Goal: Task Accomplishment & Management: Use online tool/utility

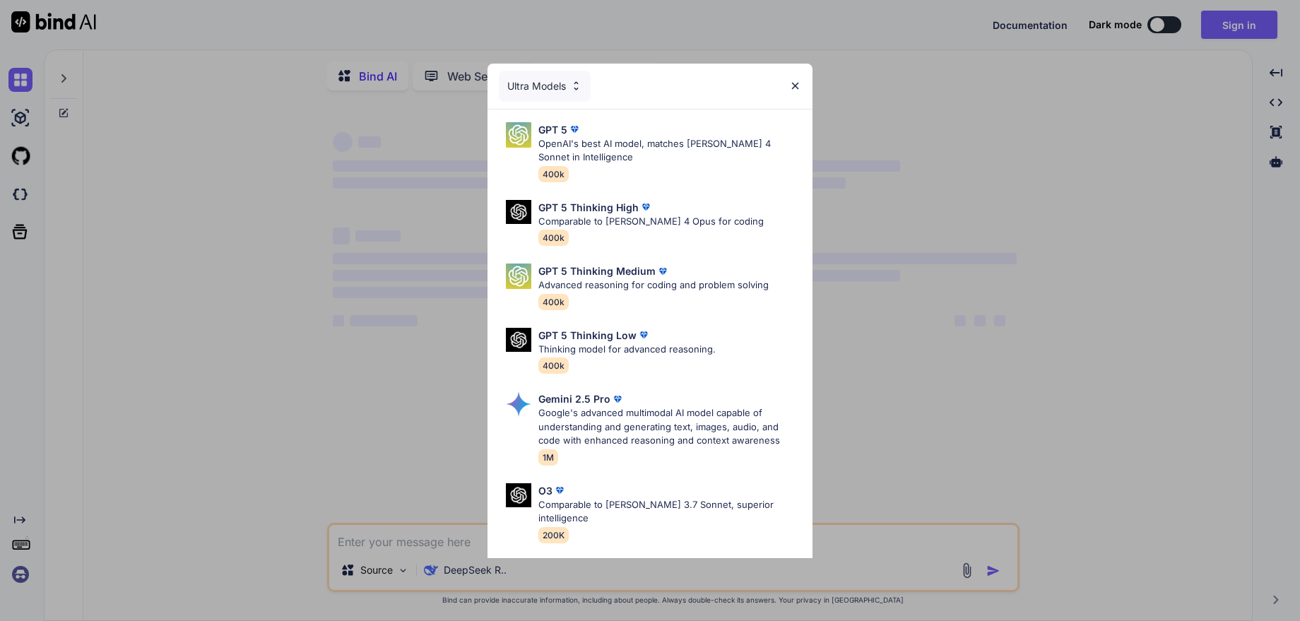
click at [793, 86] on img at bounding box center [795, 86] width 12 height 12
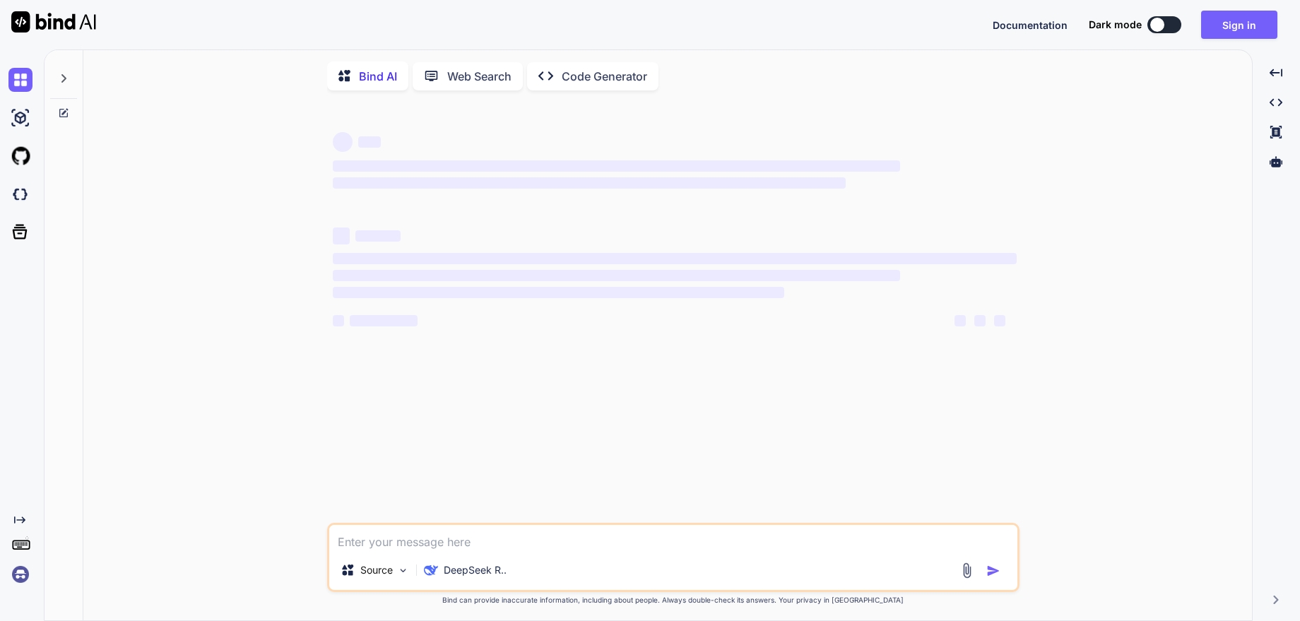
type textarea "x"
click at [23, 575] on img at bounding box center [20, 575] width 24 height 24
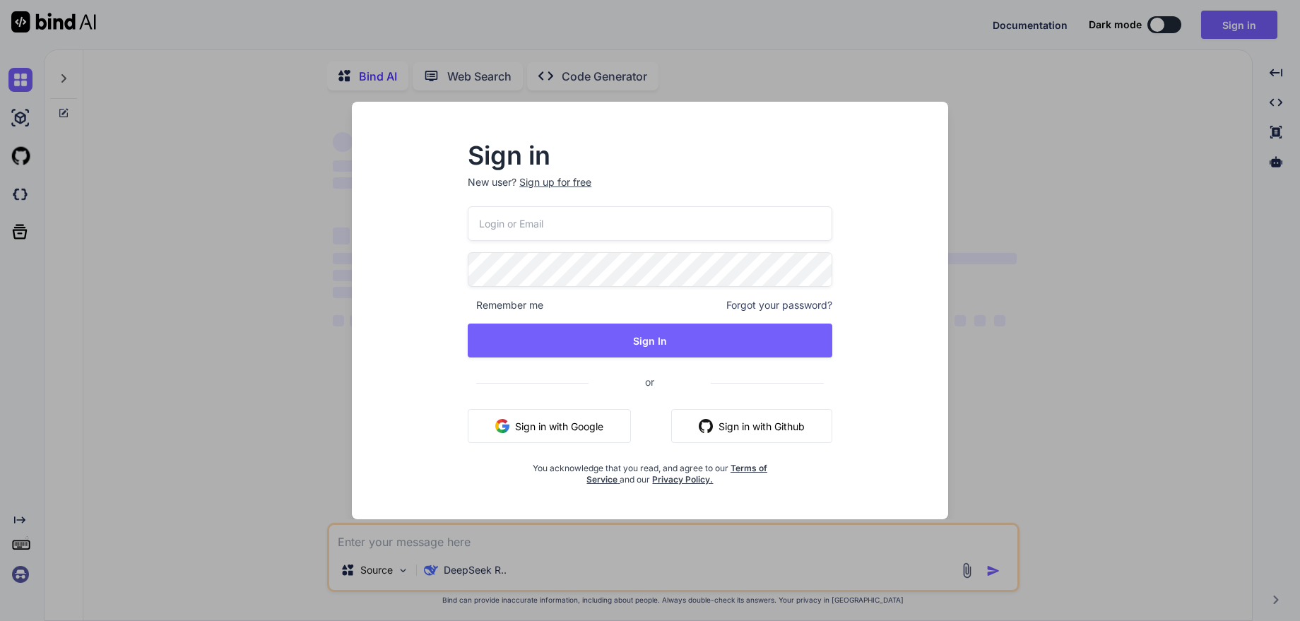
click at [533, 223] on input "email" at bounding box center [650, 223] width 365 height 35
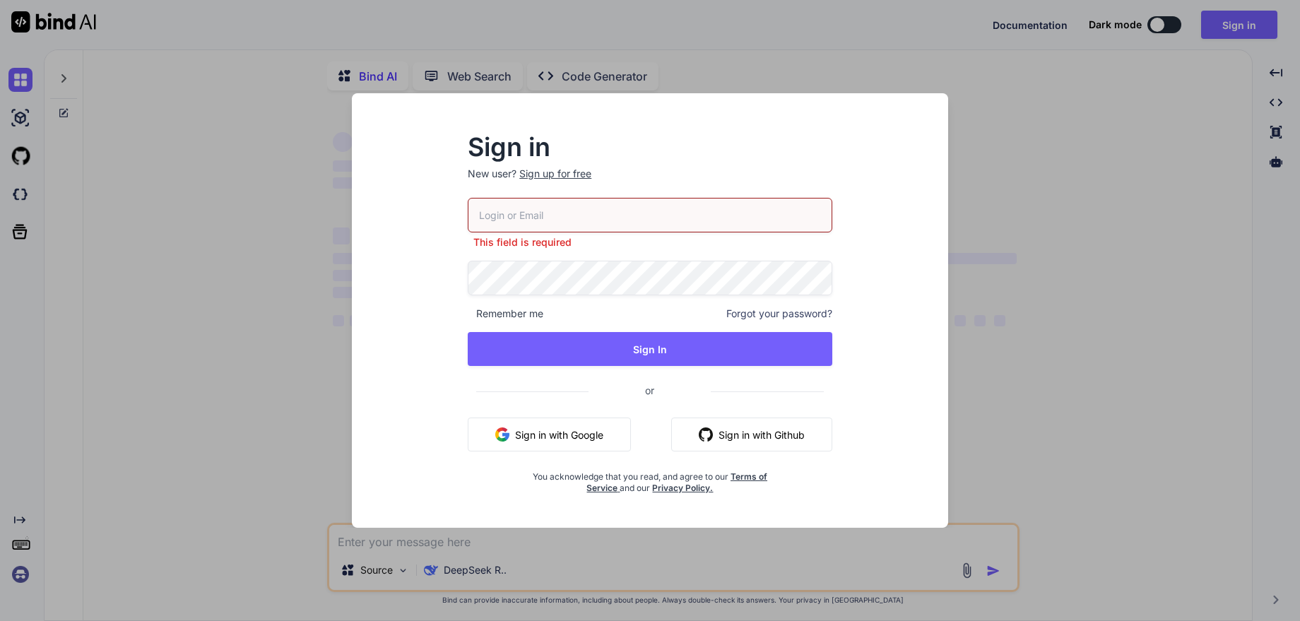
type input "[EMAIL_ADDRESS][DOMAIN_NAME]"
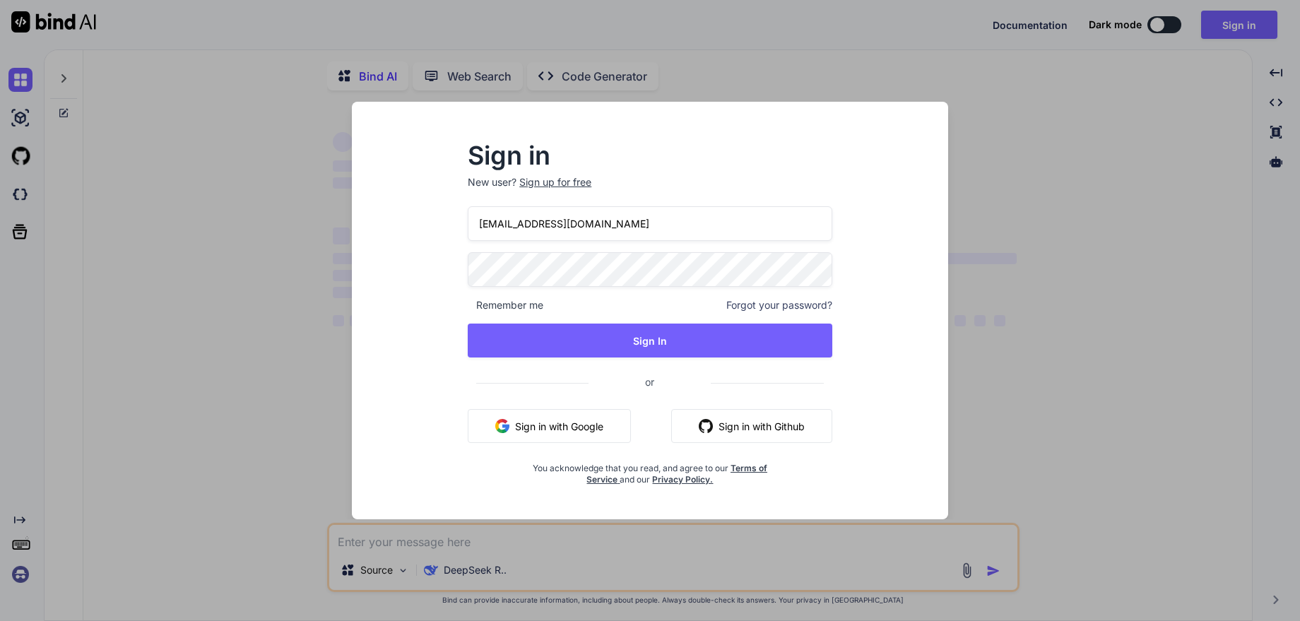
click at [502, 305] on span "Remember me" at bounding box center [506, 305] width 76 height 14
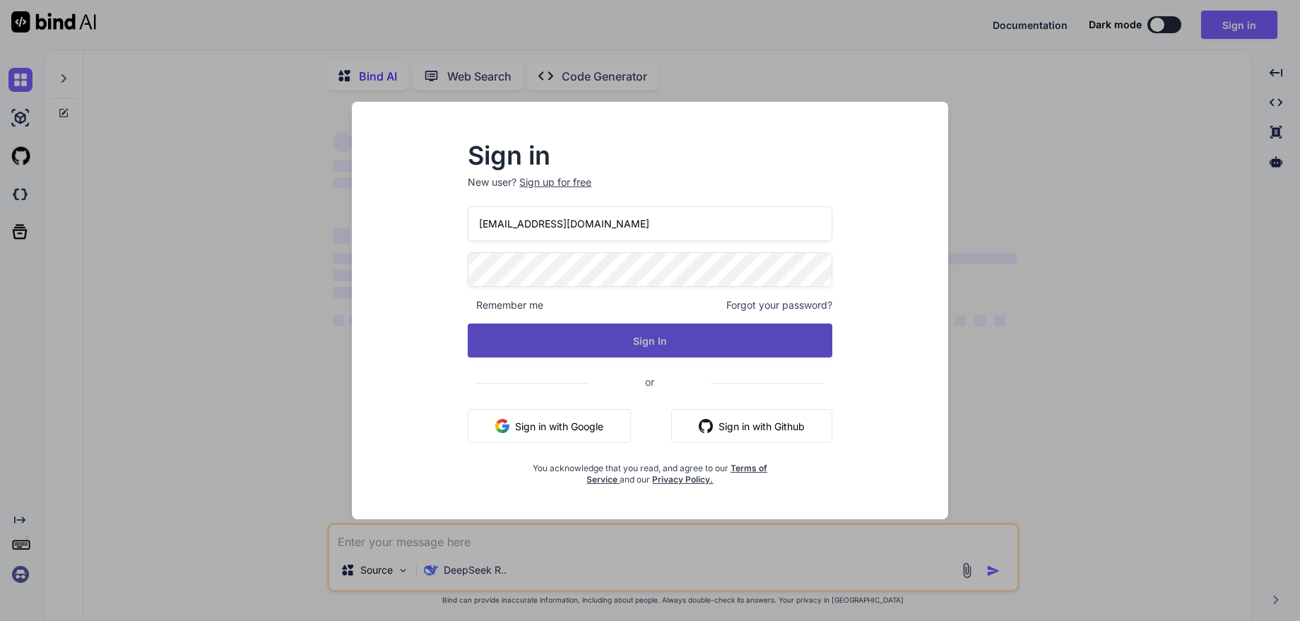
click at [662, 341] on button "Sign In" at bounding box center [650, 341] width 365 height 34
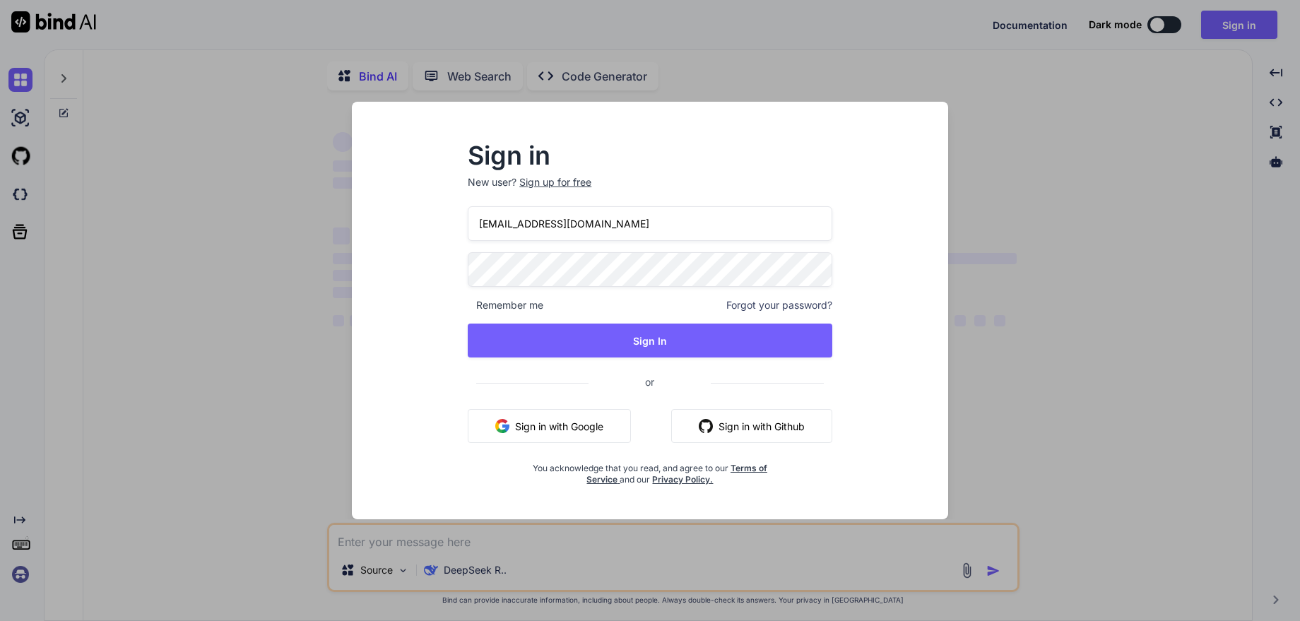
click at [865, 453] on div "Sign in New user? Sign up for free [EMAIL_ADDRESS][DOMAIN_NAME] Remember me For…" at bounding box center [649, 323] width 573 height 392
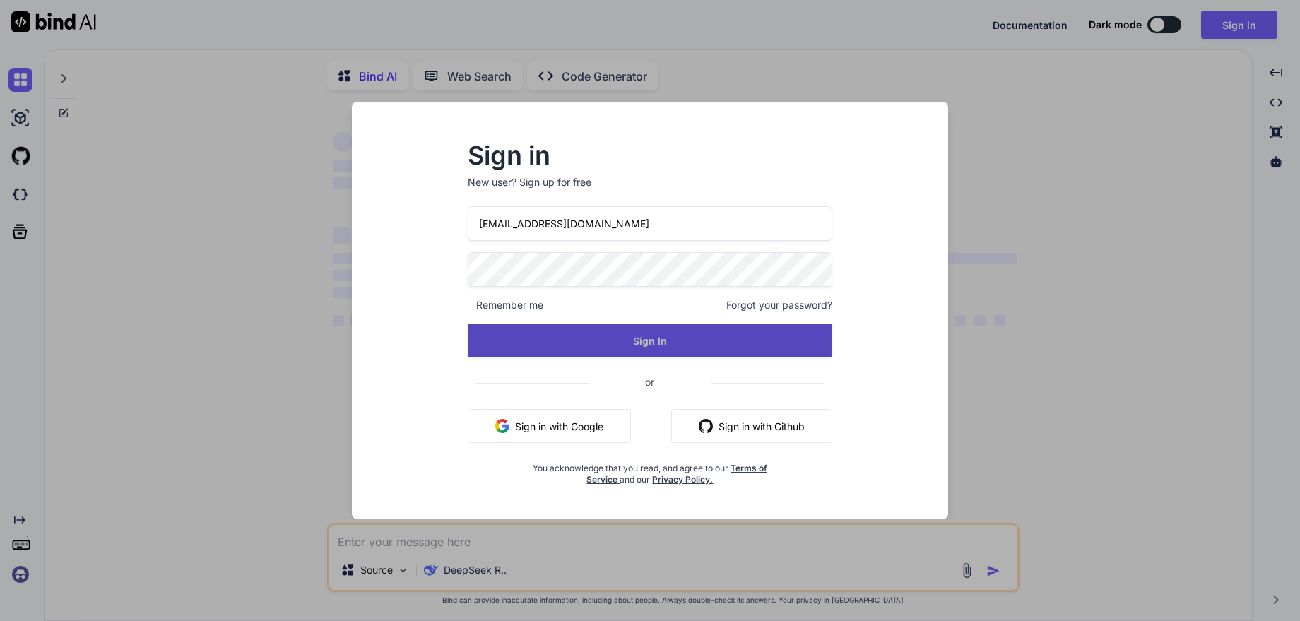
click at [657, 345] on button "Sign In" at bounding box center [650, 341] width 365 height 34
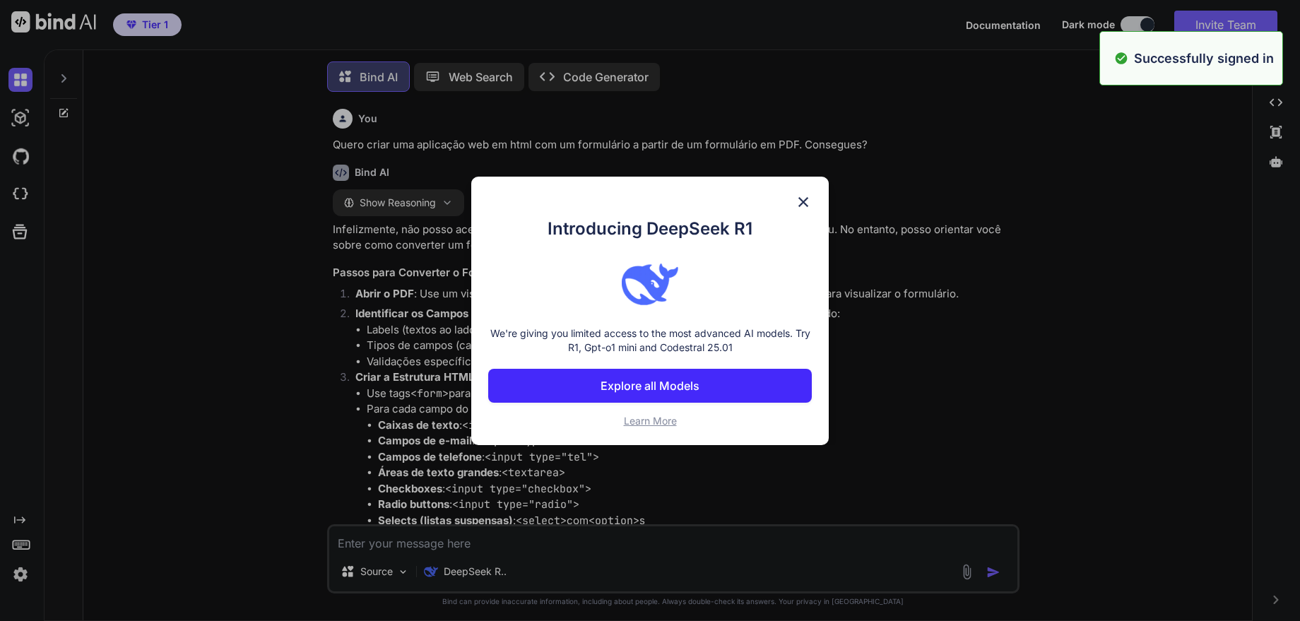
scroll to position [7, 0]
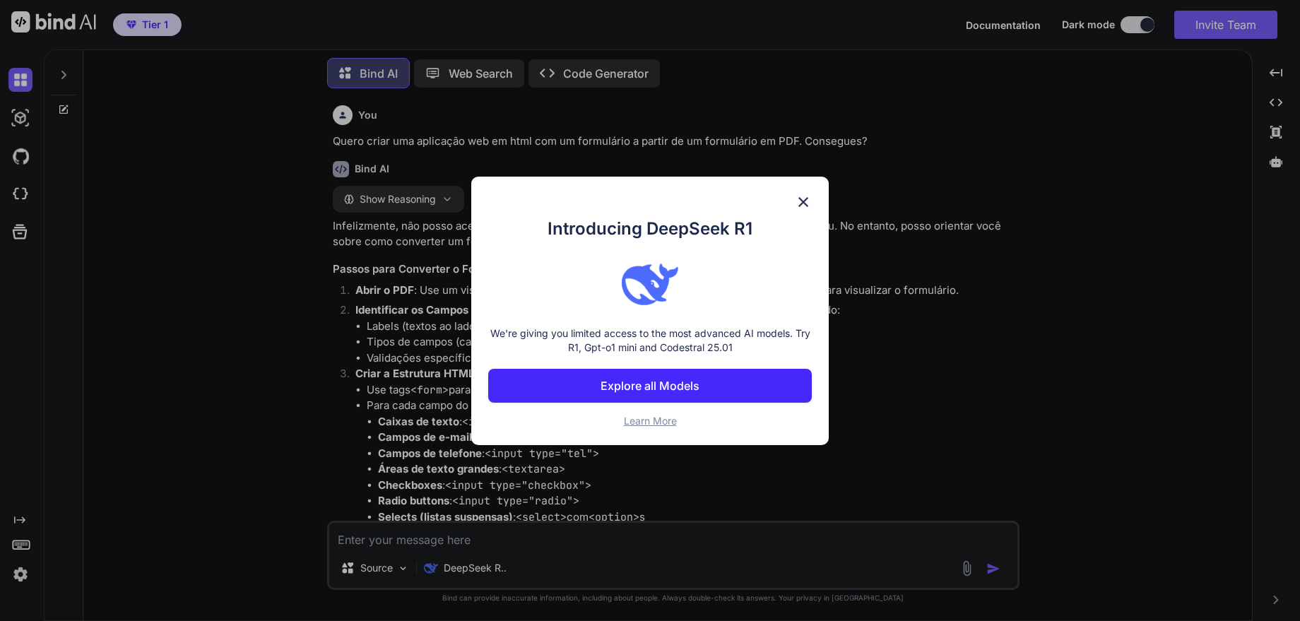
click at [660, 380] on p "Explore all Models" at bounding box center [650, 385] width 99 height 17
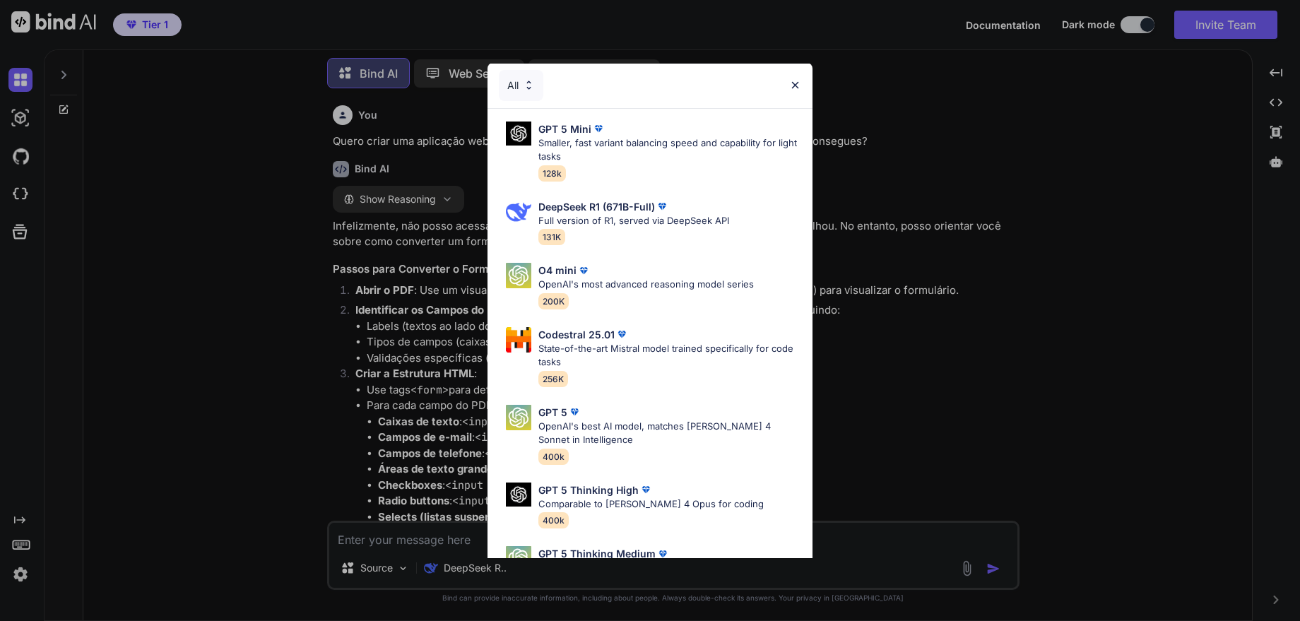
scroll to position [0, 0]
click at [522, 85] on div "All" at bounding box center [521, 86] width 45 height 31
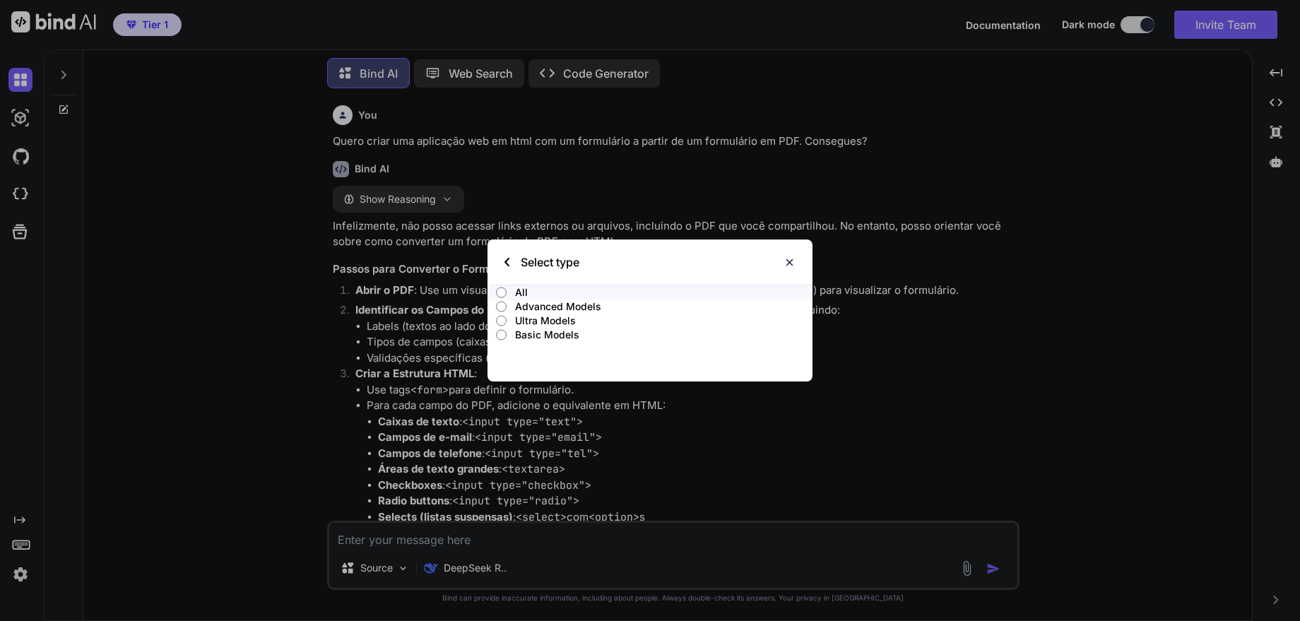
click at [504, 307] on input "Advanced Models" at bounding box center [501, 306] width 11 height 11
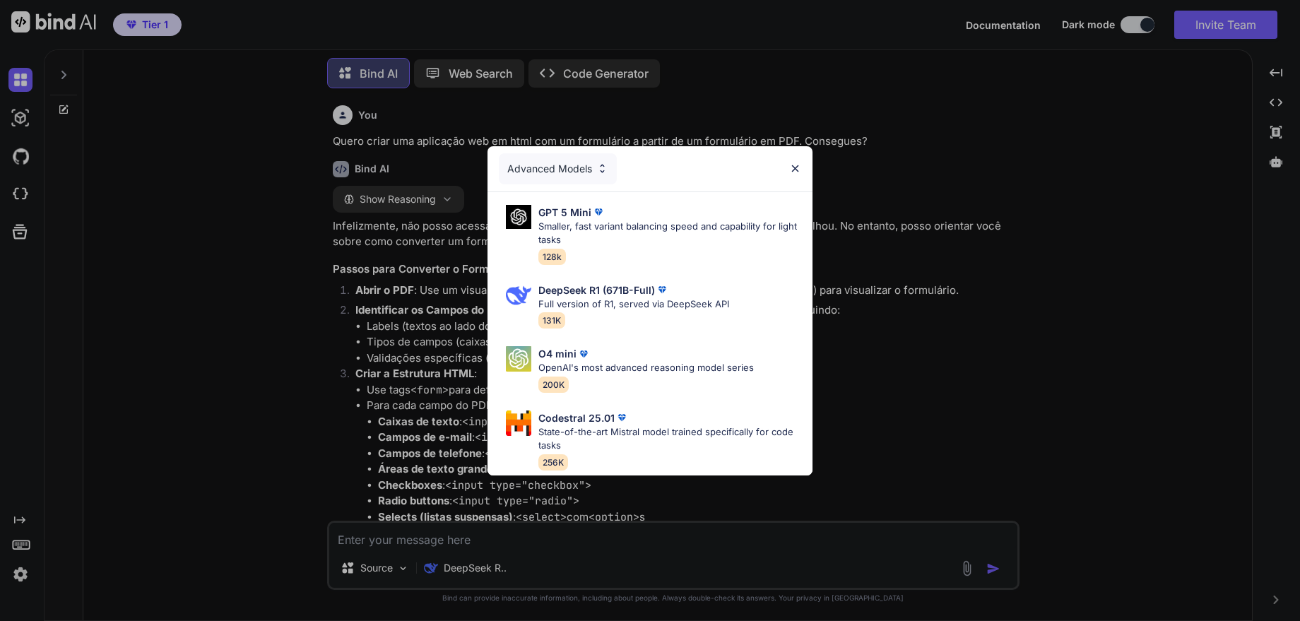
click at [581, 165] on div "Advanced Models" at bounding box center [558, 168] width 118 height 31
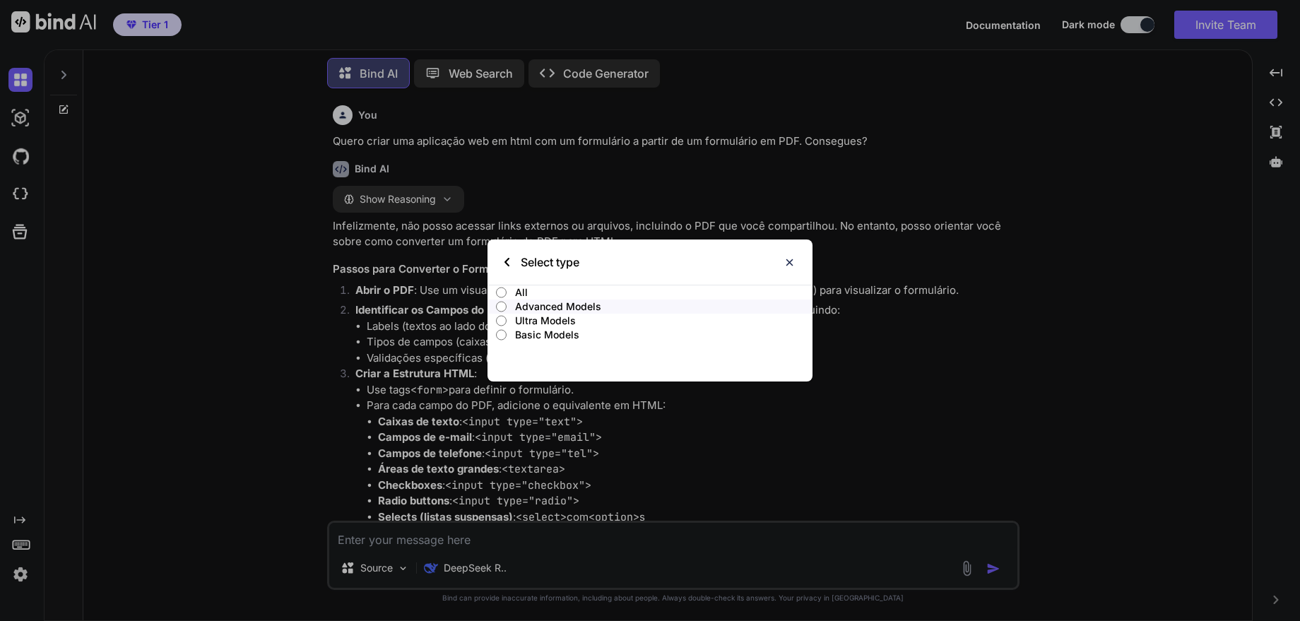
click at [505, 319] on input "Ultra Models" at bounding box center [501, 320] width 11 height 11
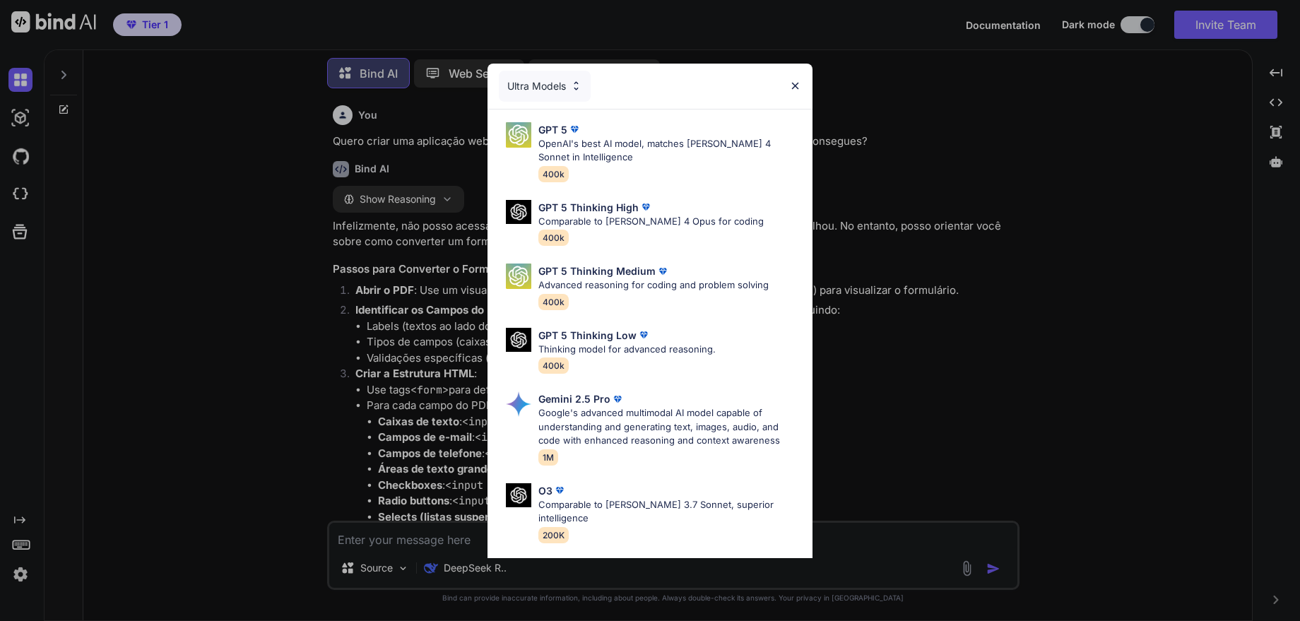
click at [792, 86] on img at bounding box center [795, 86] width 12 height 12
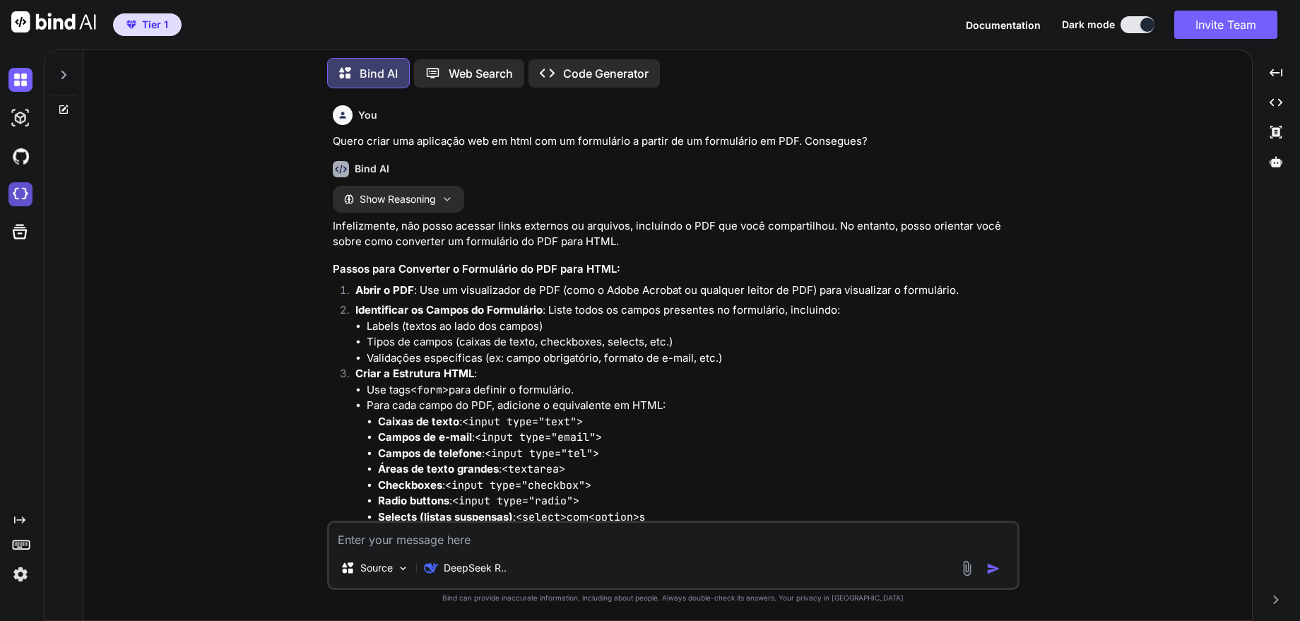
click at [20, 196] on img at bounding box center [20, 194] width 24 height 24
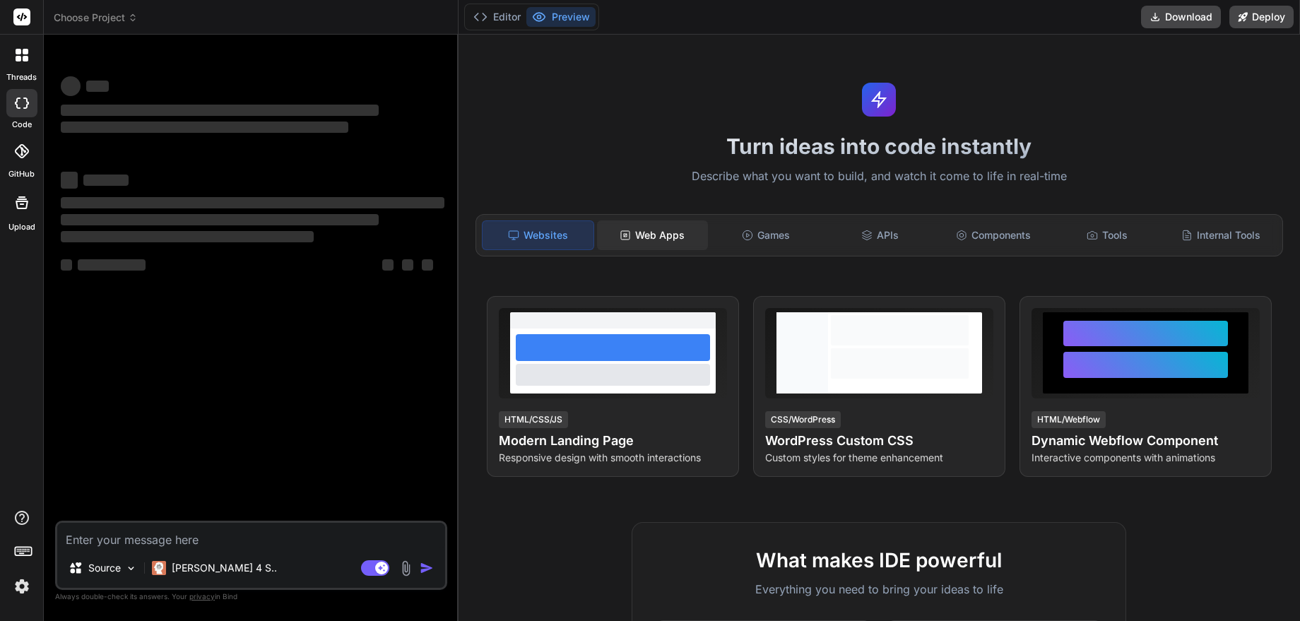
click at [650, 228] on div "Web Apps" at bounding box center [652, 235] width 111 height 30
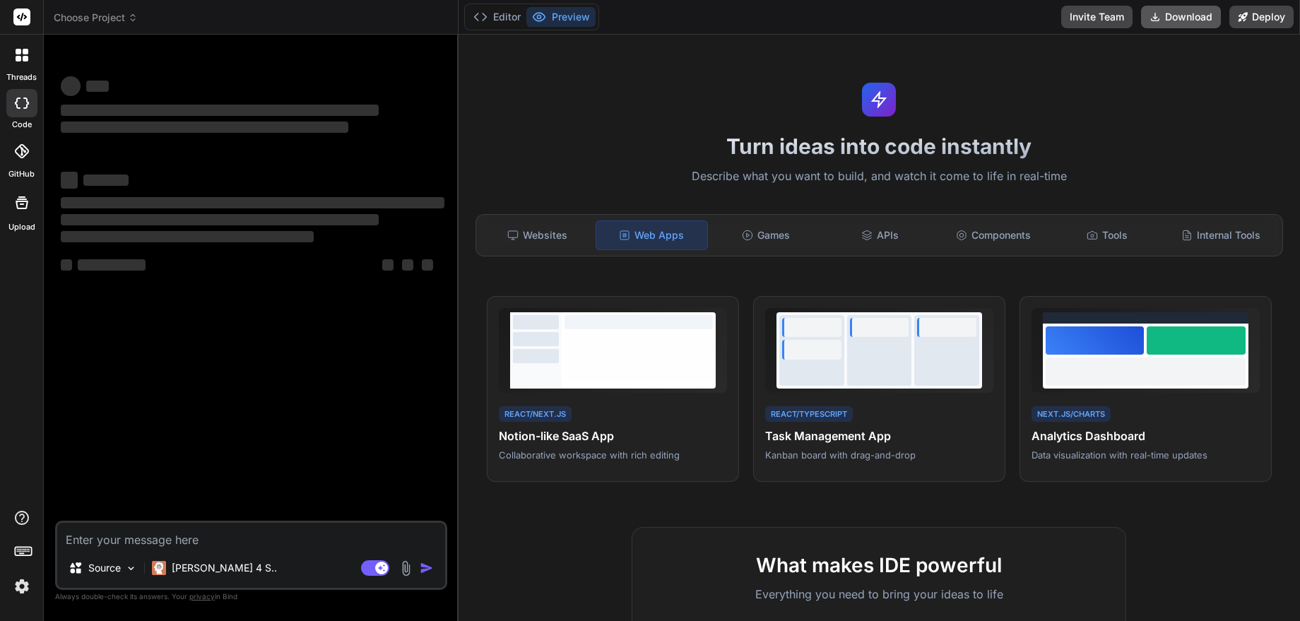
type textarea "x"
